Goal: Use online tool/utility: Utilize a website feature to perform a specific function

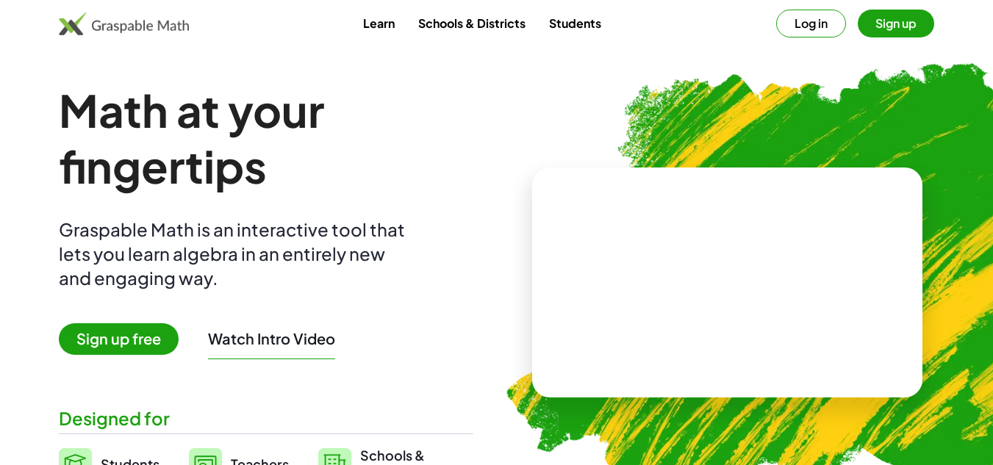
click at [818, 29] on button "Log in" at bounding box center [812, 24] width 70 height 28
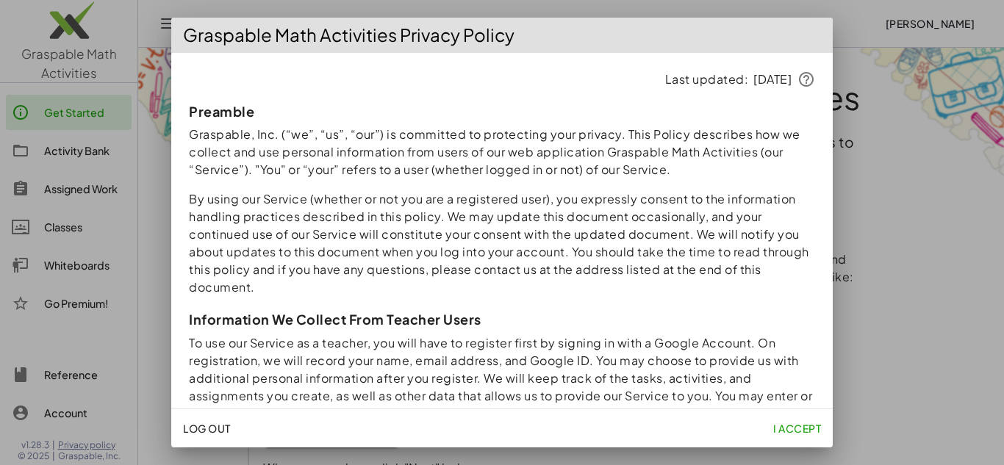
click at [877, 150] on div at bounding box center [502, 232] width 1004 height 465
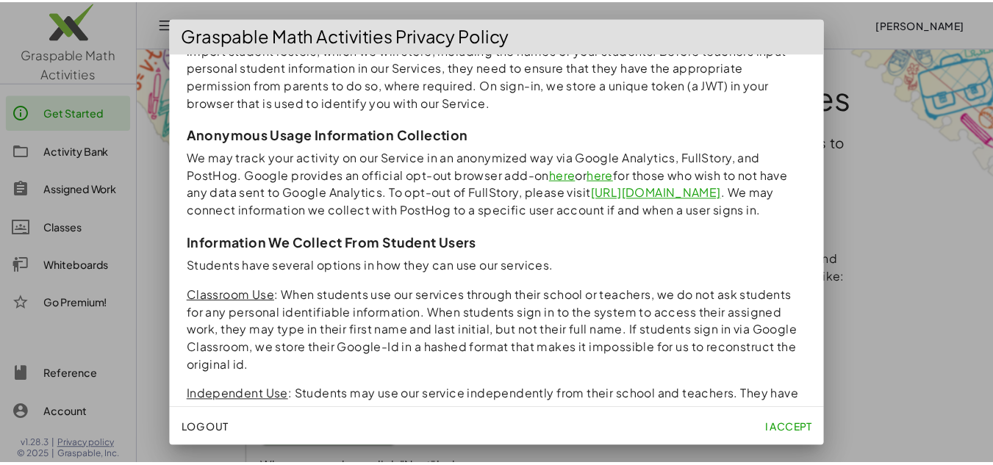
scroll to position [387, 0]
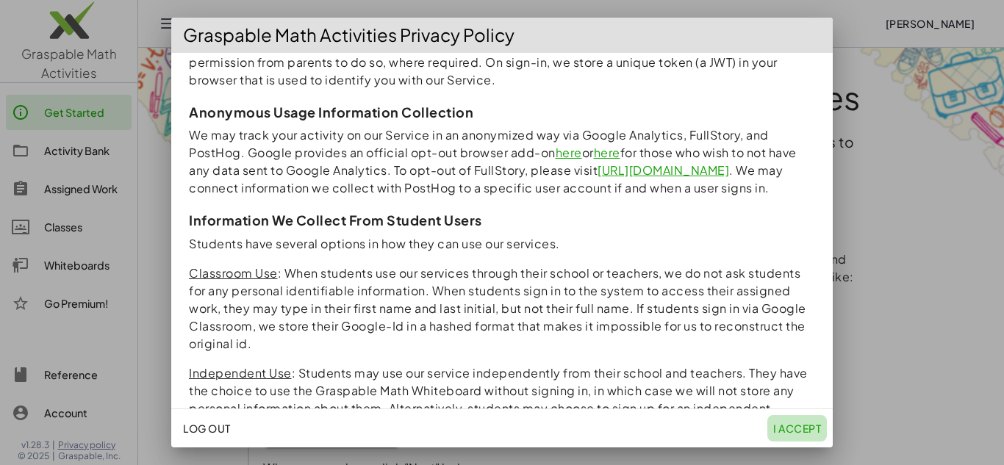
click at [797, 433] on span "I accept" at bounding box center [798, 428] width 48 height 13
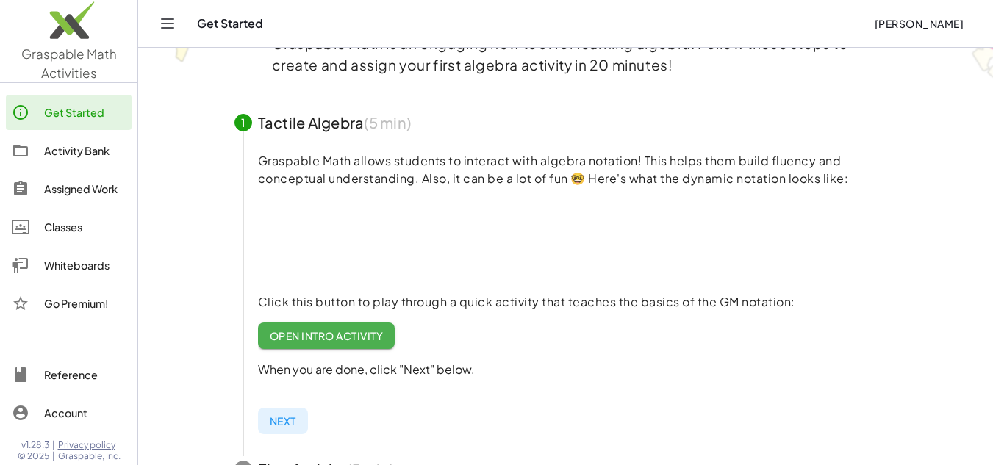
scroll to position [103, 0]
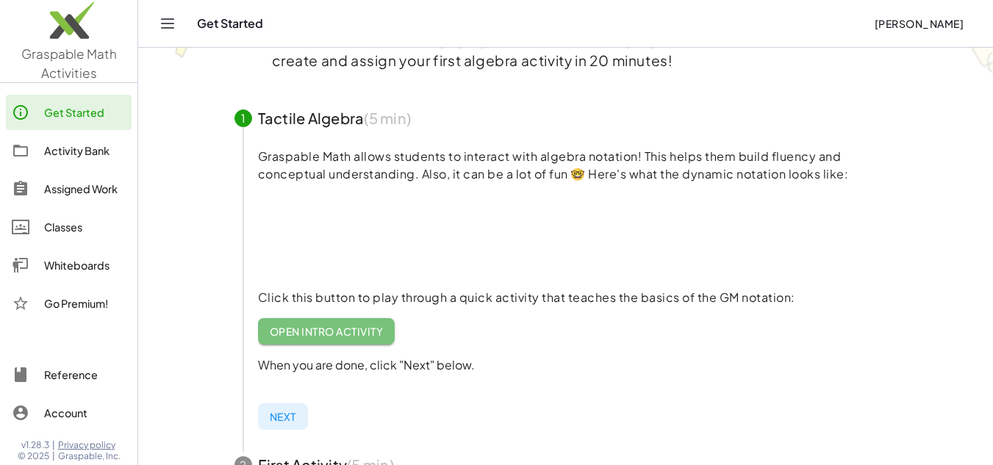
click at [285, 325] on span "Open Intro Activity" at bounding box center [327, 331] width 114 height 13
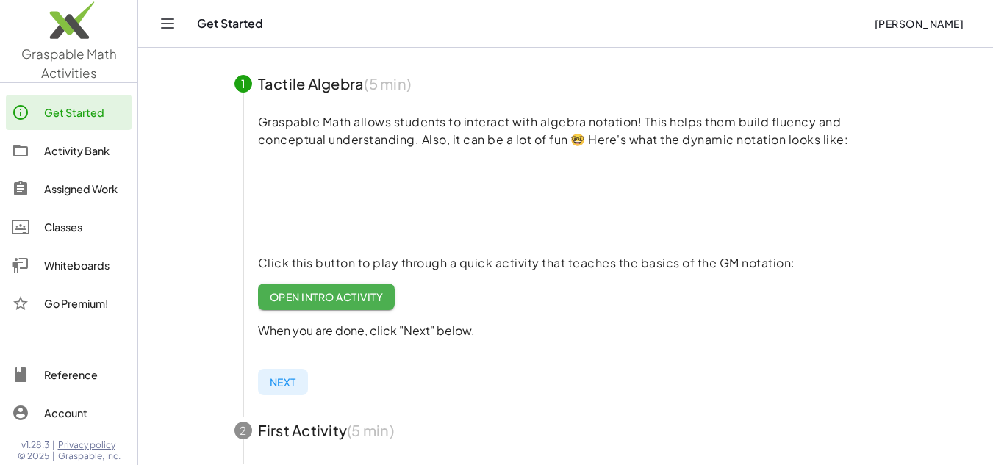
scroll to position [139, 0]
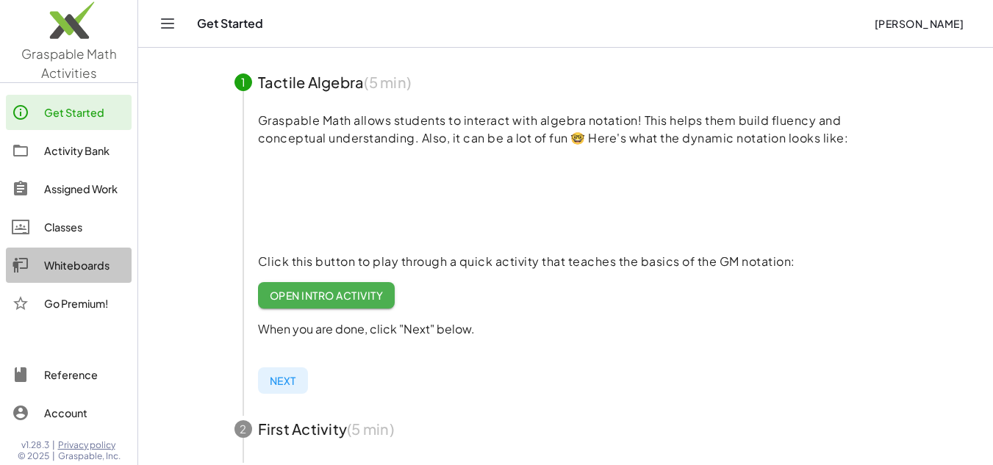
click at [82, 270] on div "Whiteboards" at bounding box center [85, 266] width 82 height 18
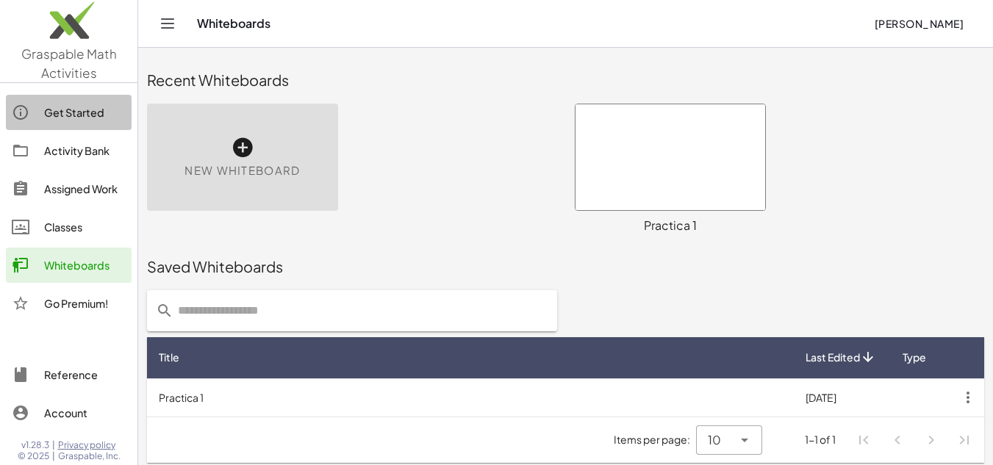
click at [70, 118] on div "Get Started" at bounding box center [85, 113] width 82 height 18
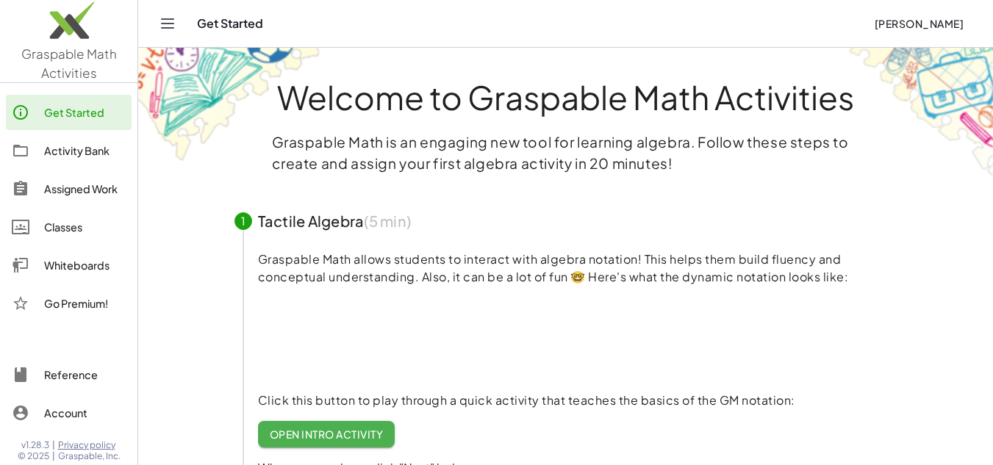
click at [165, 21] on icon "Toggle navigation" at bounding box center [168, 24] width 18 height 18
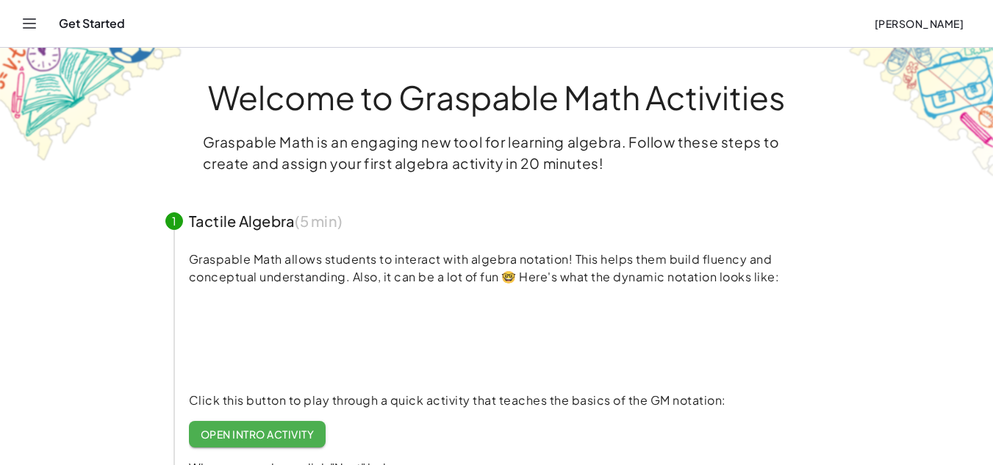
click at [28, 22] on icon "Toggle navigation" at bounding box center [30, 24] width 18 height 18
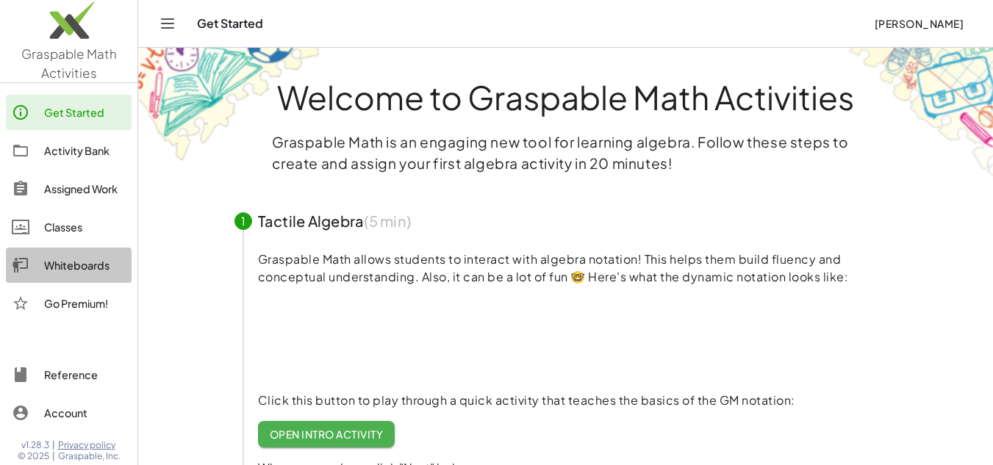
click at [70, 255] on link "Whiteboards" at bounding box center [69, 265] width 126 height 35
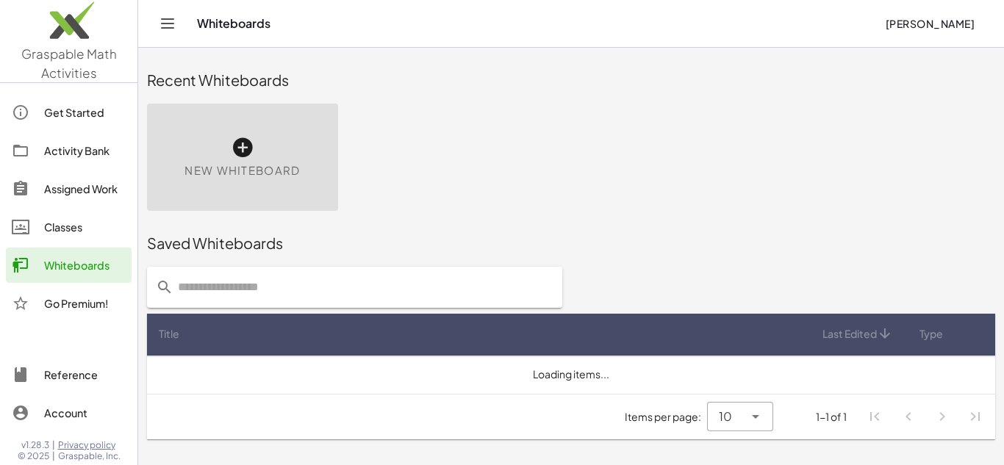
click at [271, 132] on div "New Whiteboard" at bounding box center [242, 157] width 191 height 107
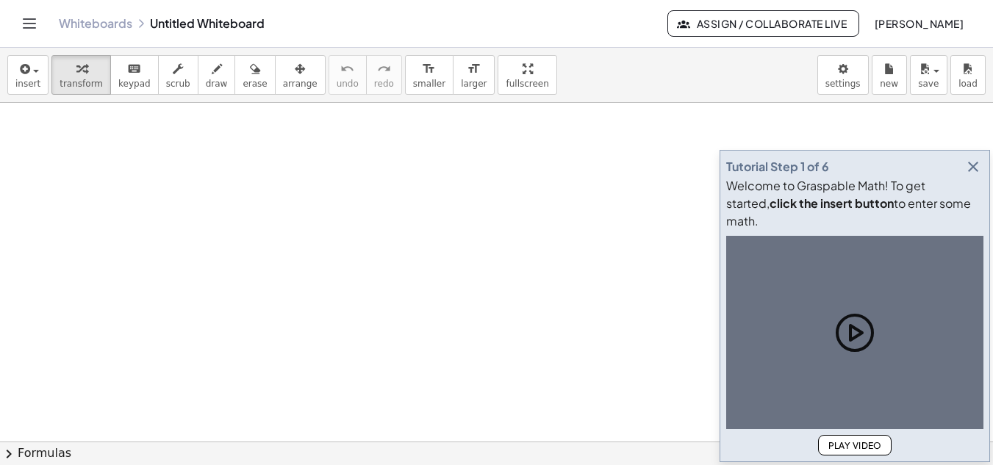
click at [633, 147] on div at bounding box center [496, 442] width 993 height 678
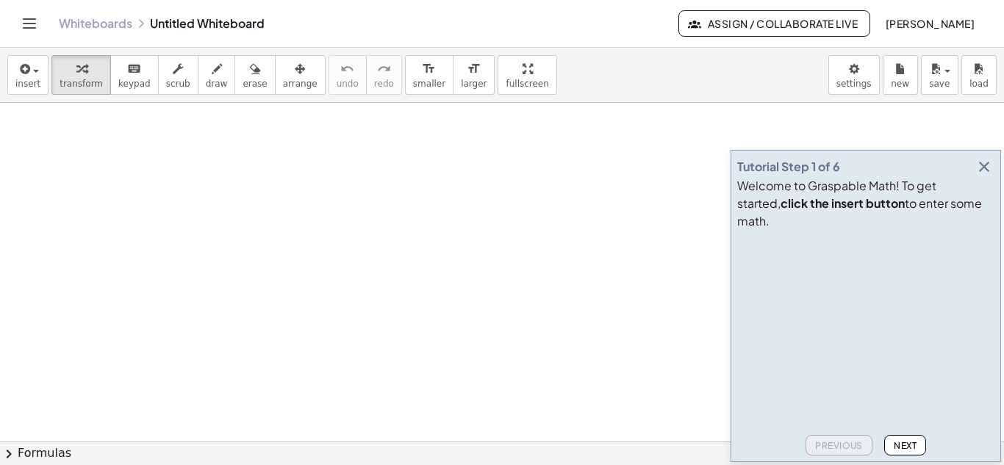
scroll to position [194, 0]
click at [985, 176] on icon "button" at bounding box center [985, 167] width 18 height 18
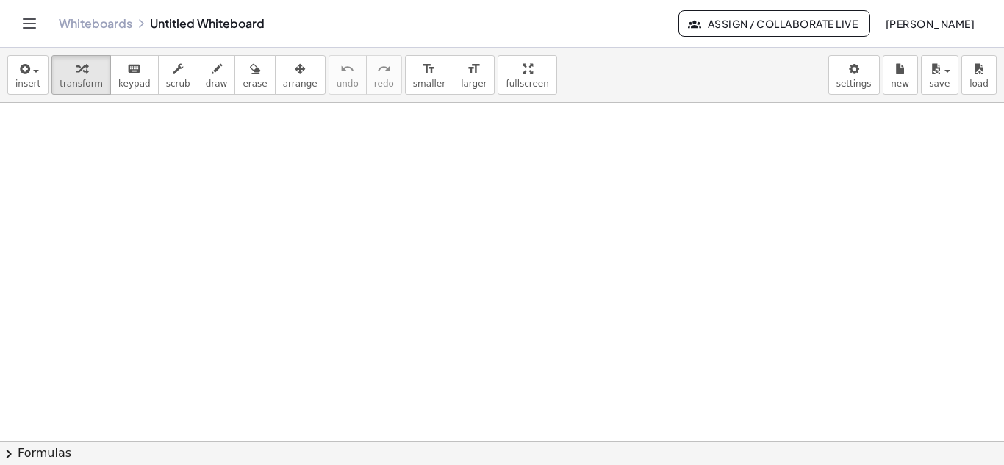
scroll to position [288, 0]
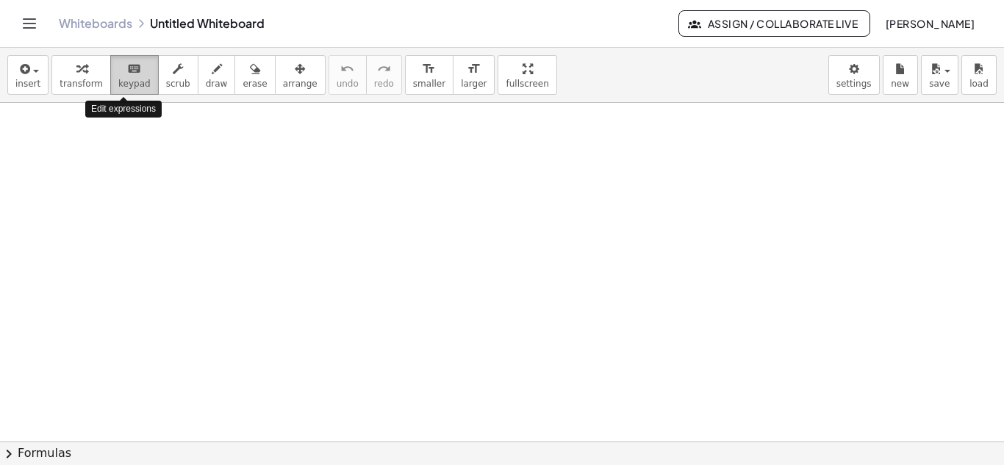
click at [118, 79] on span "keypad" at bounding box center [134, 84] width 32 height 10
click at [154, 145] on div at bounding box center [502, 154] width 1004 height 678
click at [135, 179] on div at bounding box center [502, 154] width 1004 height 678
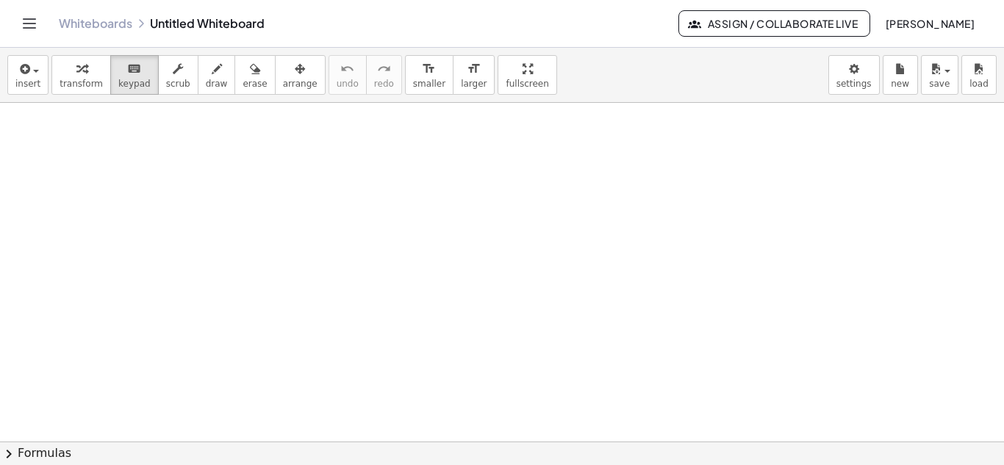
click at [135, 179] on div at bounding box center [502, 154] width 1004 height 678
click at [88, 64] on div "button" at bounding box center [81, 69] width 43 height 18
click at [150, 157] on div at bounding box center [502, 154] width 1004 height 678
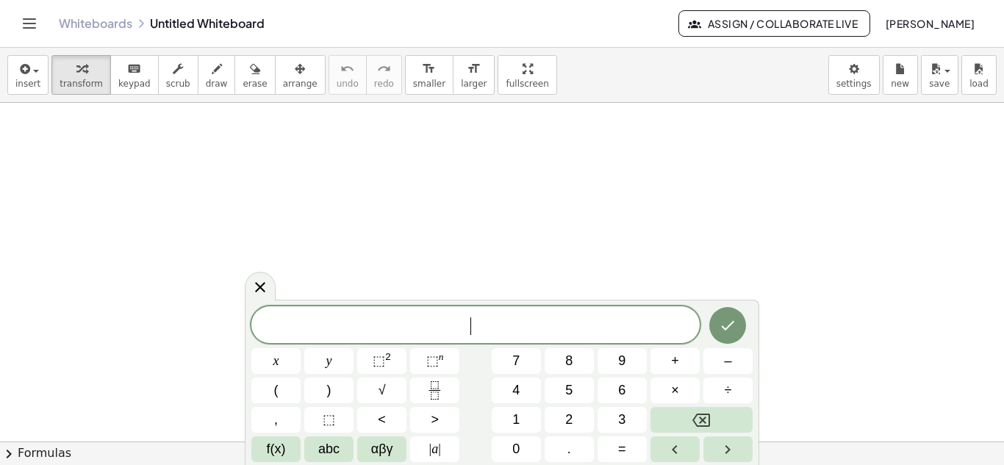
click at [150, 157] on div at bounding box center [502, 154] width 1004 height 678
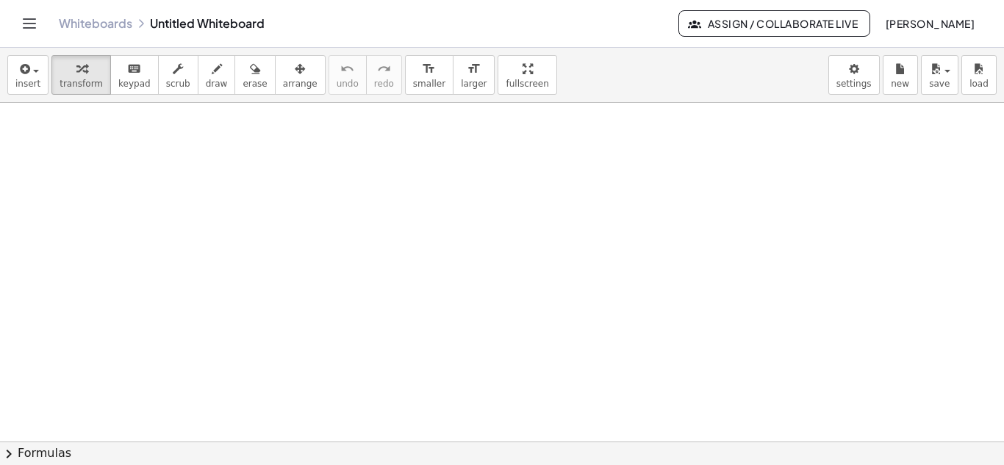
click at [166, 190] on div at bounding box center [502, 154] width 1004 height 678
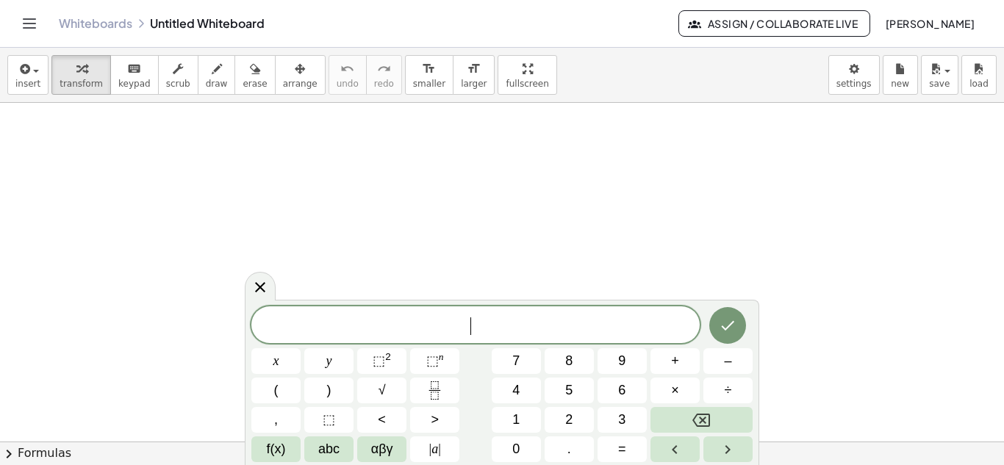
click at [166, 190] on div at bounding box center [502, 154] width 1004 height 678
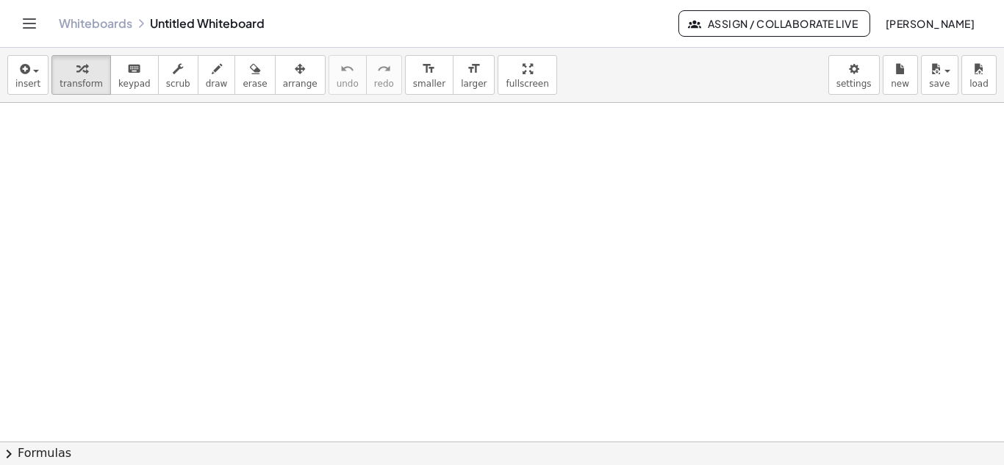
click at [166, 190] on div at bounding box center [502, 154] width 1004 height 678
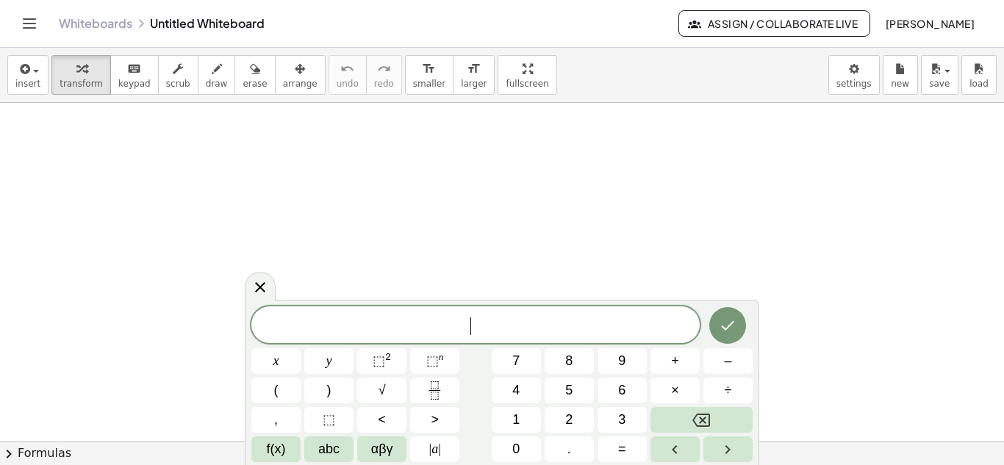
click at [166, 190] on div at bounding box center [502, 154] width 1004 height 678
click at [722, 354] on button "–" at bounding box center [728, 362] width 49 height 26
click at [575, 414] on button "2" at bounding box center [569, 420] width 49 height 26
click at [607, 411] on button "3" at bounding box center [622, 420] width 49 height 26
click at [626, 444] on span "=" at bounding box center [622, 450] width 8 height 20
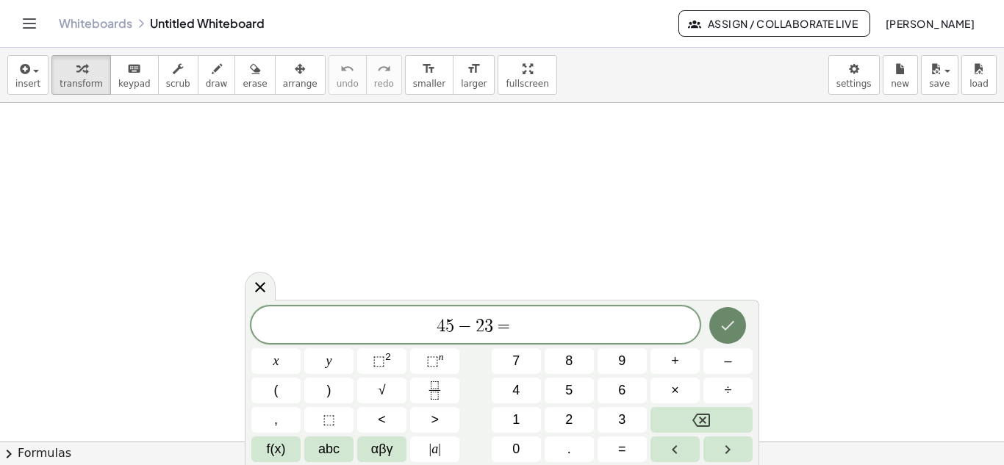
click at [734, 332] on icon "Done" at bounding box center [728, 326] width 18 height 18
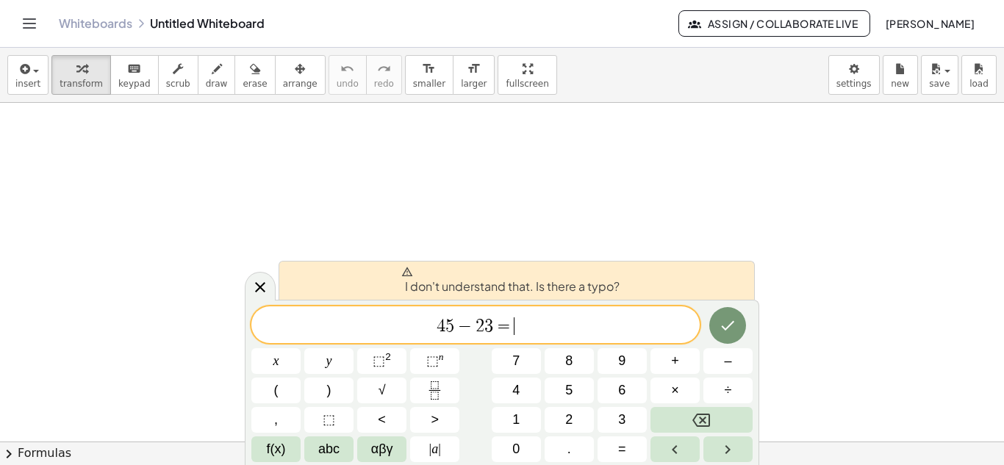
click at [585, 329] on span "4 5 − 2 3 = ​" at bounding box center [475, 326] width 449 height 21
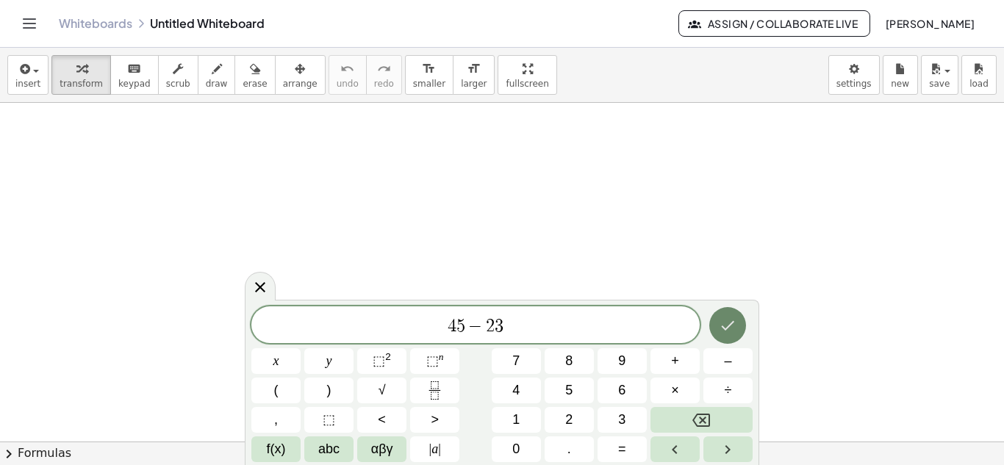
click at [732, 331] on icon "Done" at bounding box center [728, 326] width 18 height 18
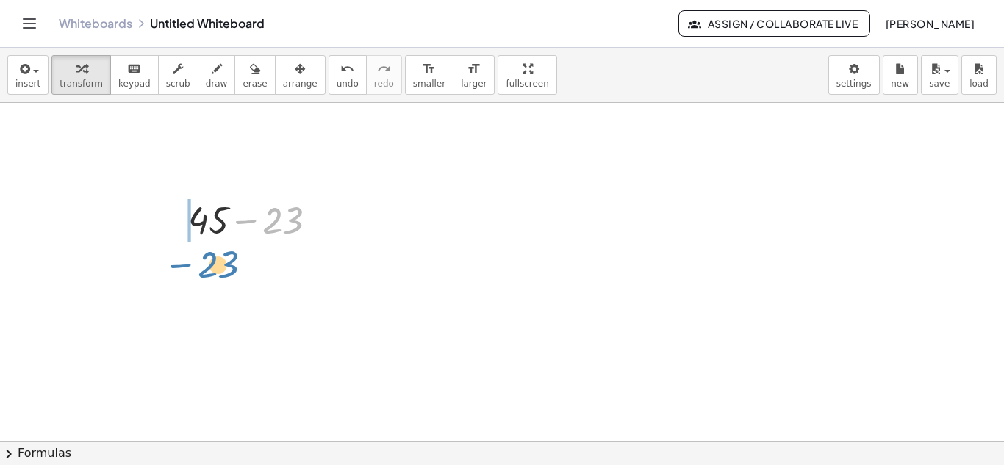
drag, startPoint x: 288, startPoint y: 229, endPoint x: 222, endPoint y: 273, distance: 78.5
